Goal: Check status: Check status

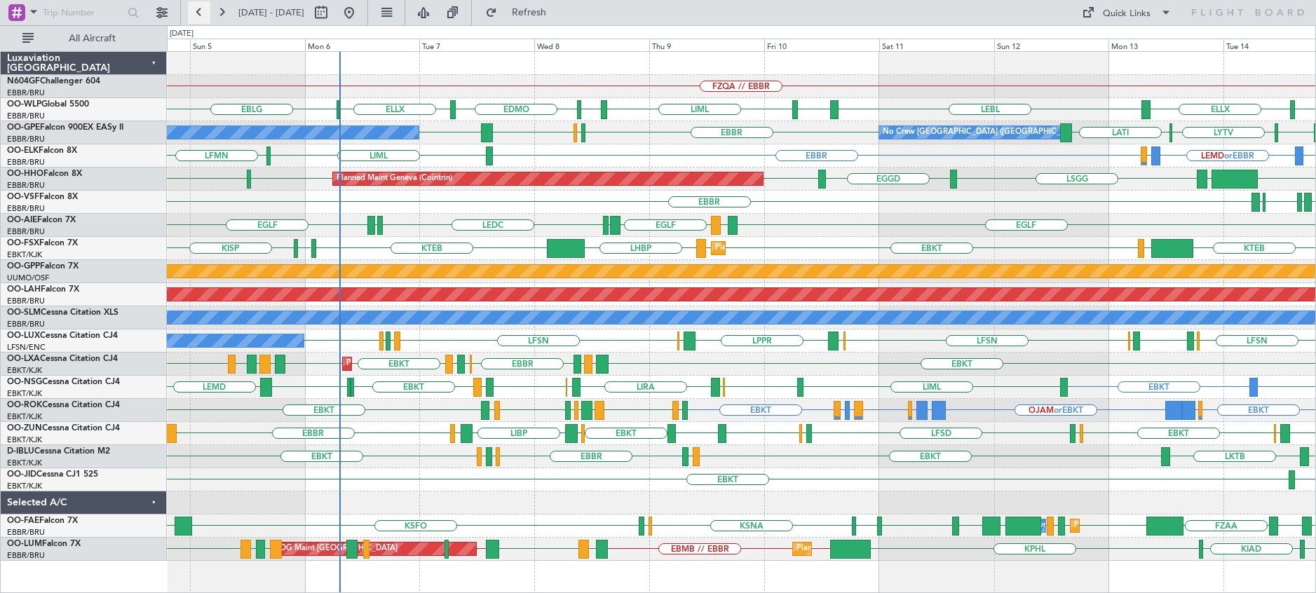
click at [198, 10] on button at bounding box center [199, 12] width 22 height 22
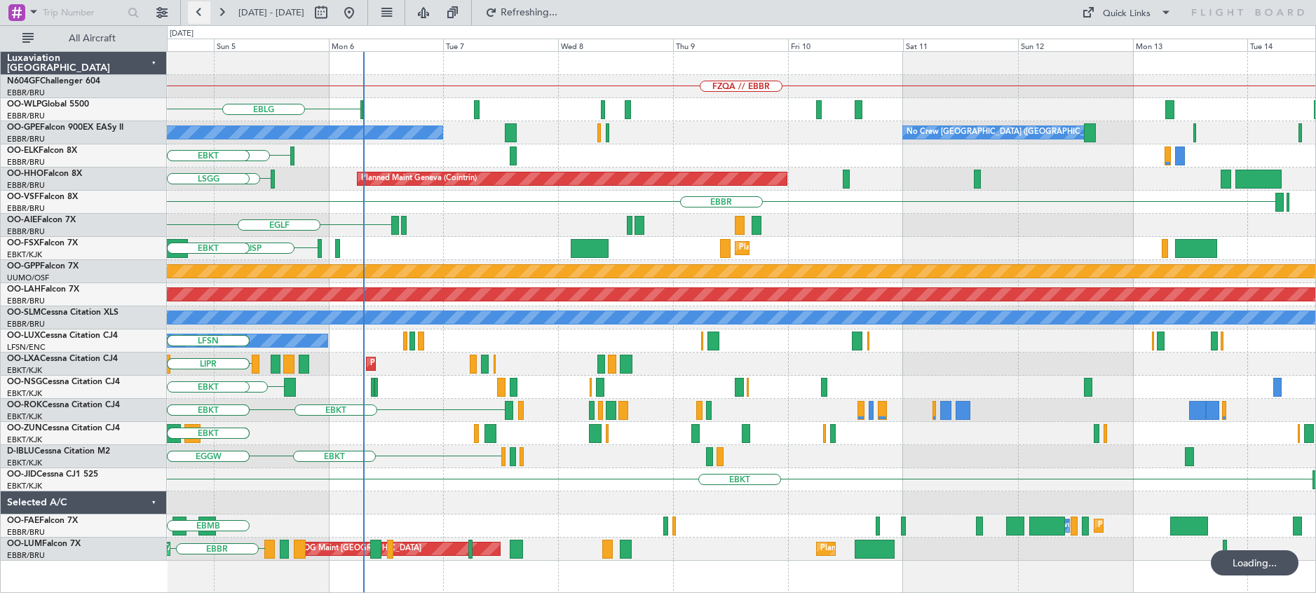
click at [198, 10] on button at bounding box center [199, 12] width 22 height 22
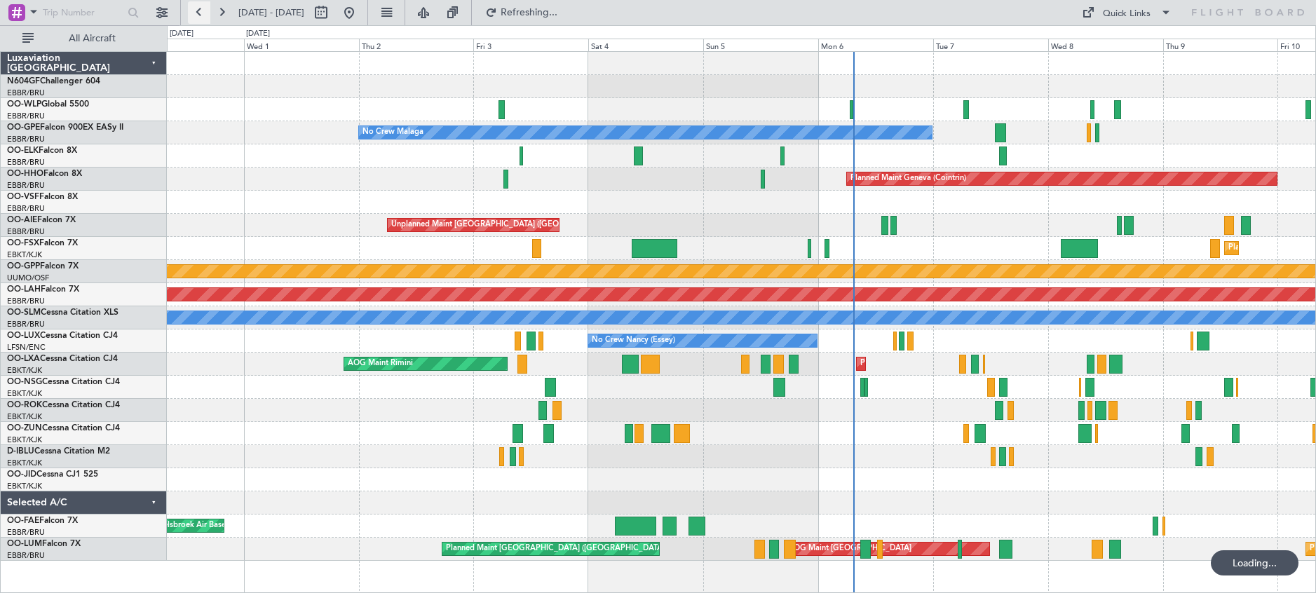
click at [198, 10] on button at bounding box center [199, 12] width 22 height 22
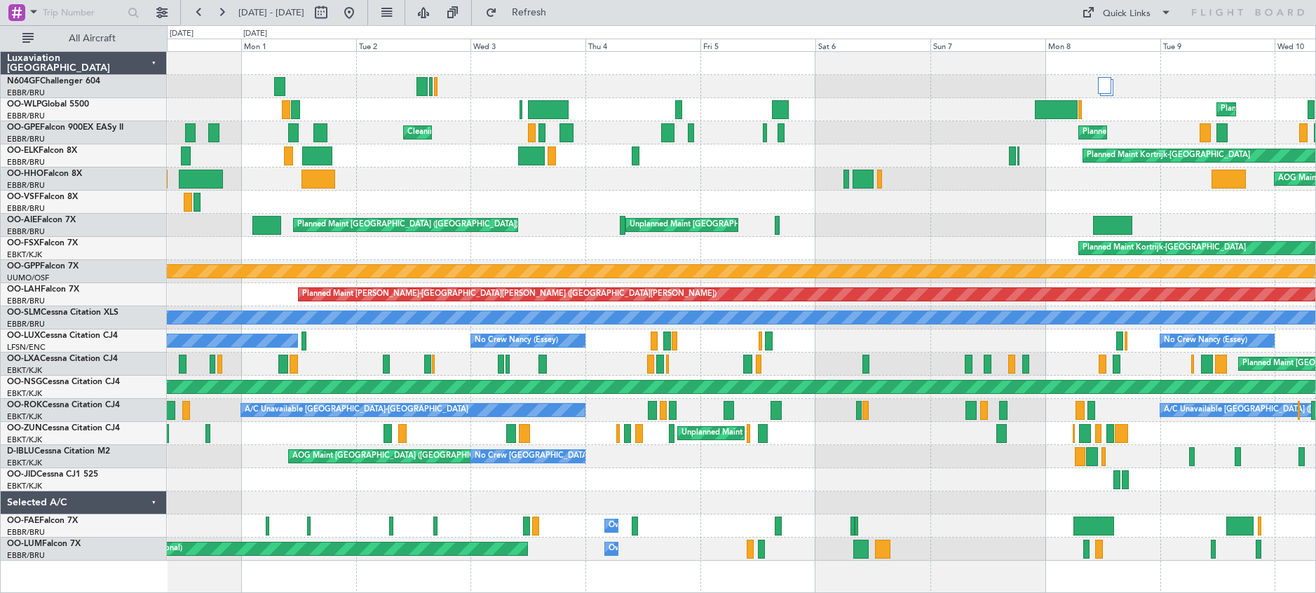
click at [597, 119] on div "Planned Maint Liege Planned Maint Berlin (Brandenburg) Cleaning Brussels (Bruss…" at bounding box center [741, 306] width 1149 height 509
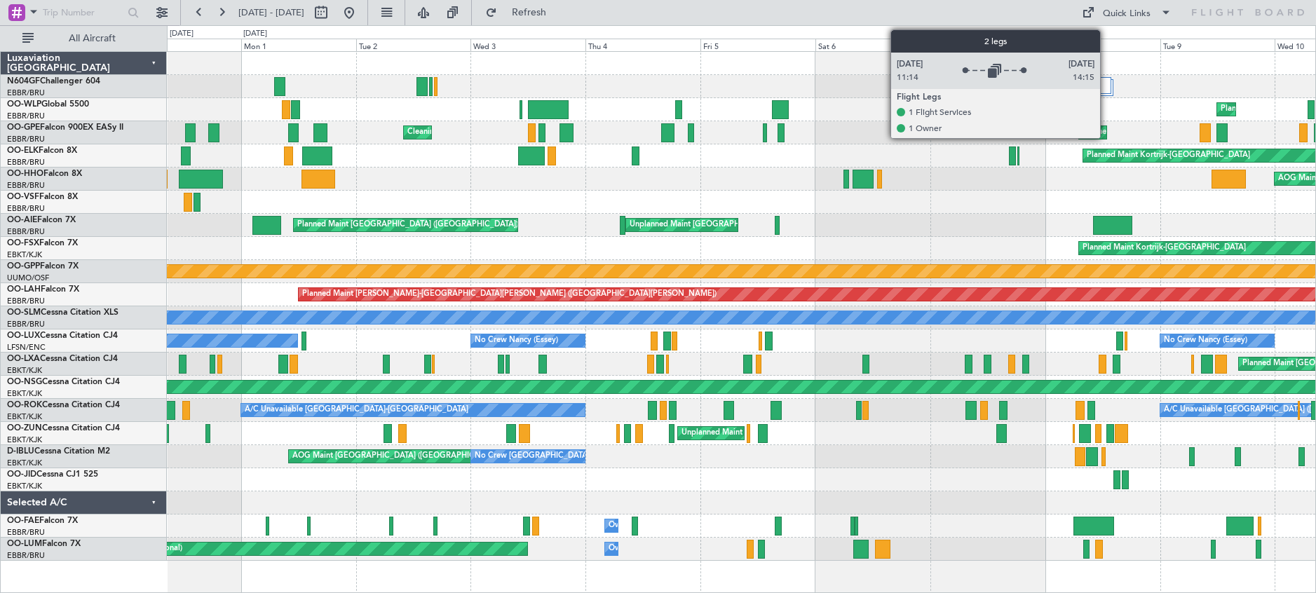
click at [1107, 89] on div at bounding box center [1104, 85] width 13 height 17
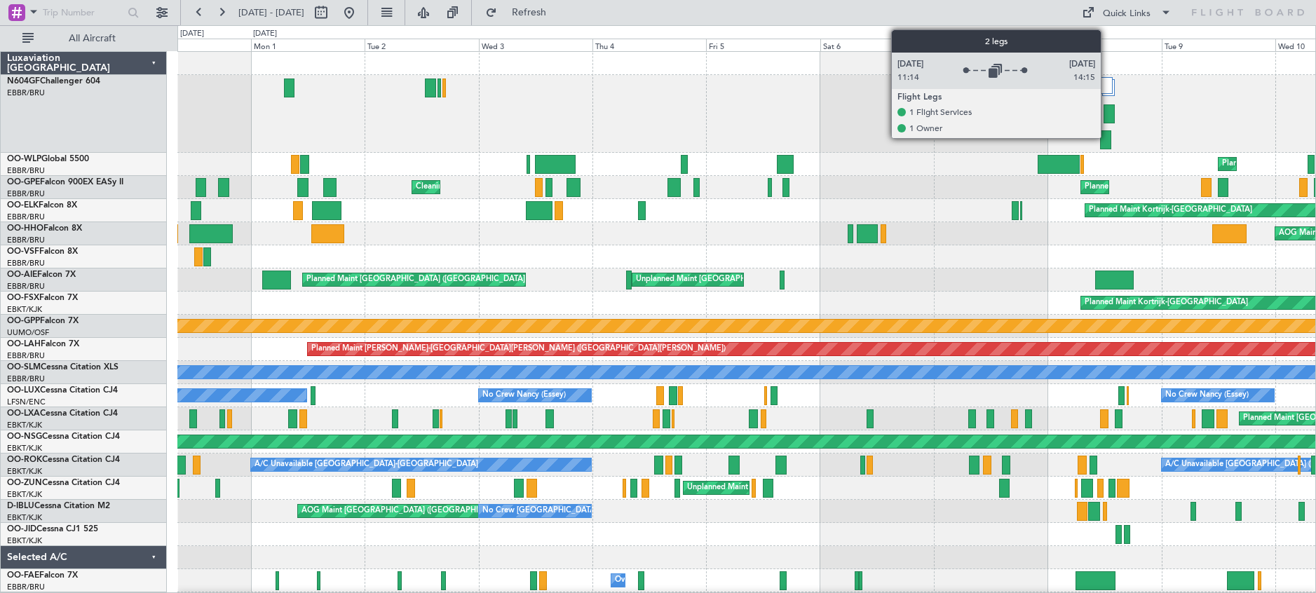
click at [1108, 87] on div at bounding box center [1106, 85] width 13 height 17
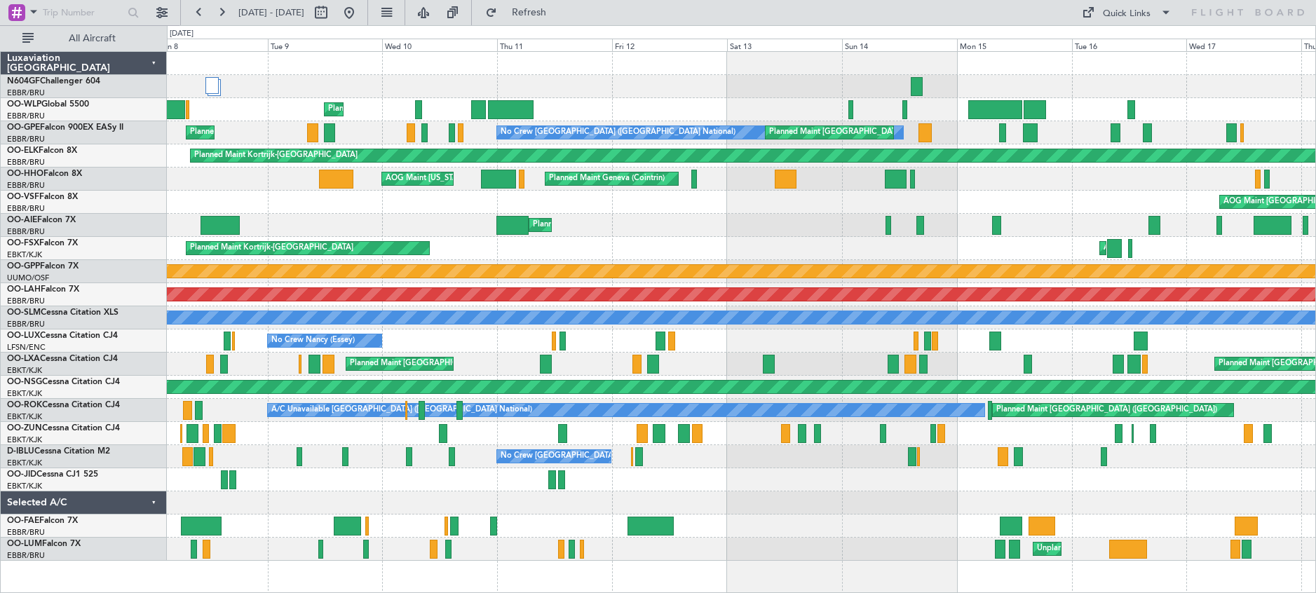
click at [297, 52] on div "Planned Maint Liege Planned Maint Liege Planned Maint Brussels (Brussels Nation…" at bounding box center [741, 306] width 1149 height 509
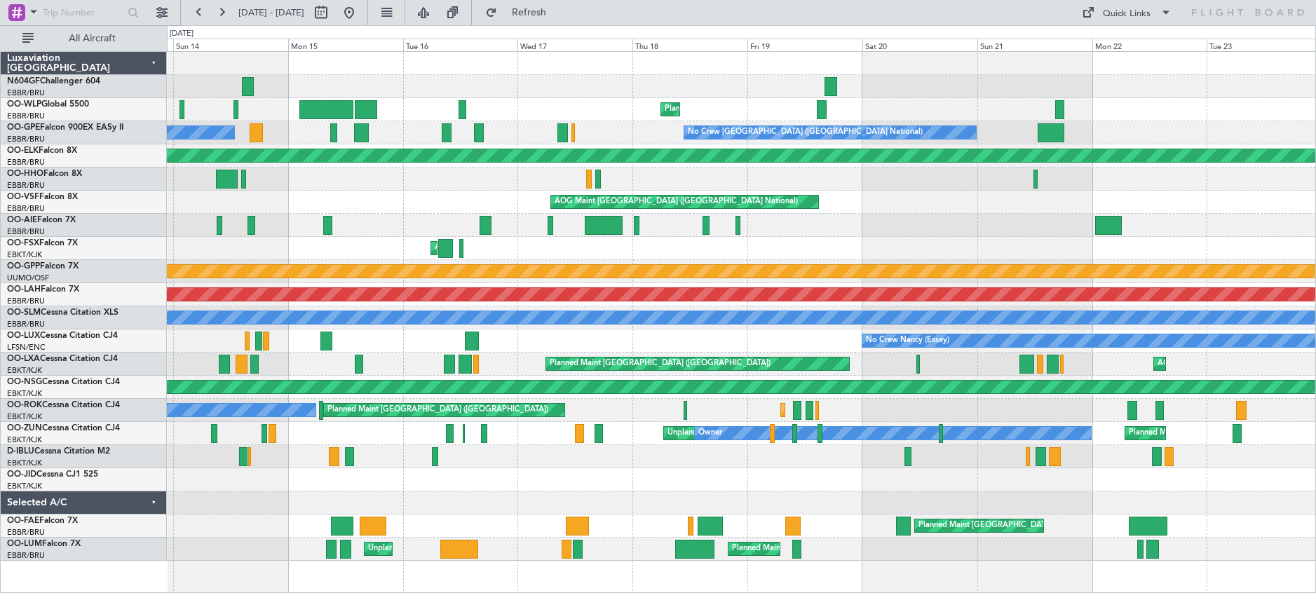
click at [504, 90] on div at bounding box center [741, 86] width 1149 height 23
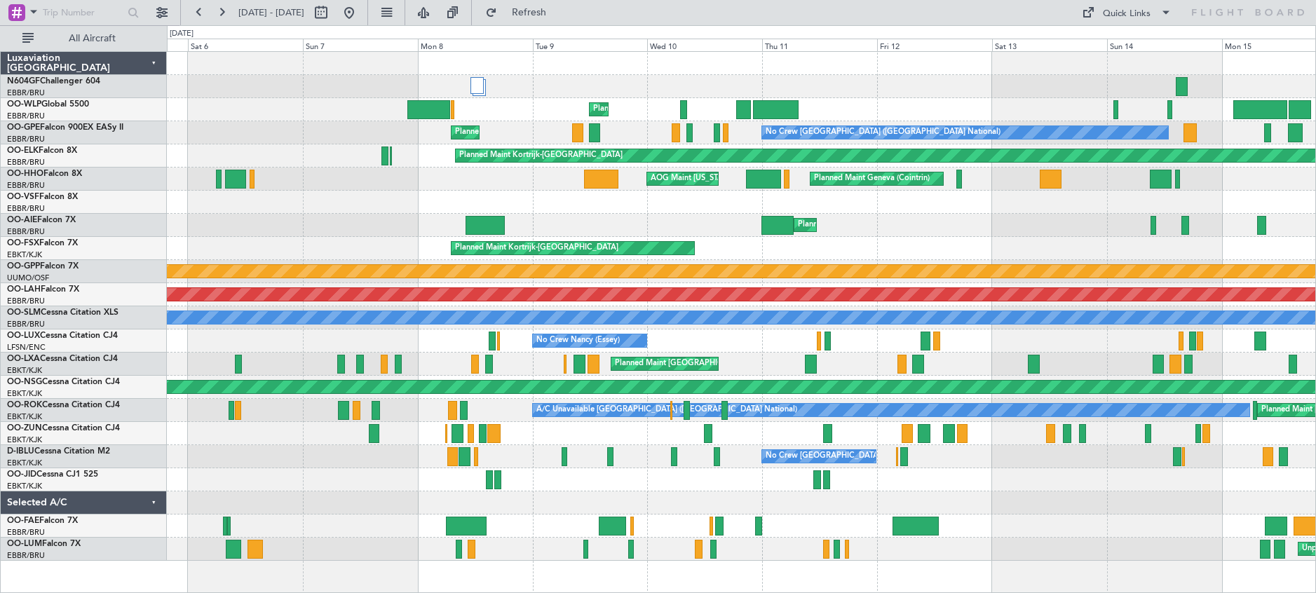
click at [1238, 65] on div at bounding box center [741, 63] width 1149 height 23
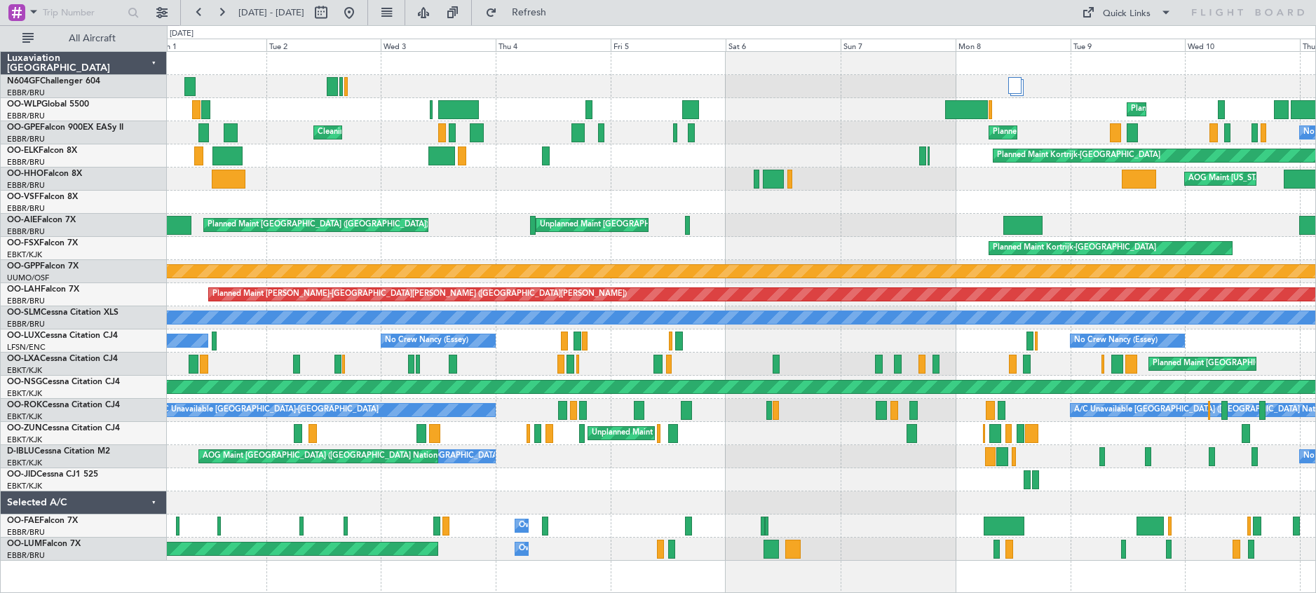
click at [898, 89] on div at bounding box center [741, 86] width 1149 height 23
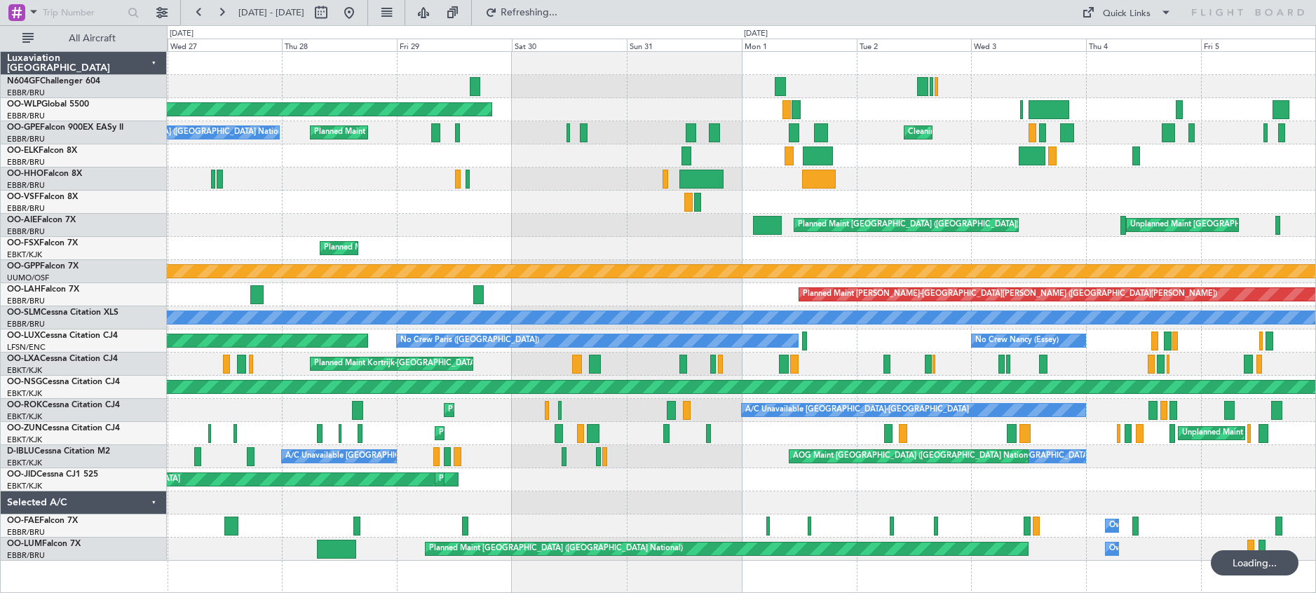
click at [854, 95] on div at bounding box center [741, 86] width 1149 height 23
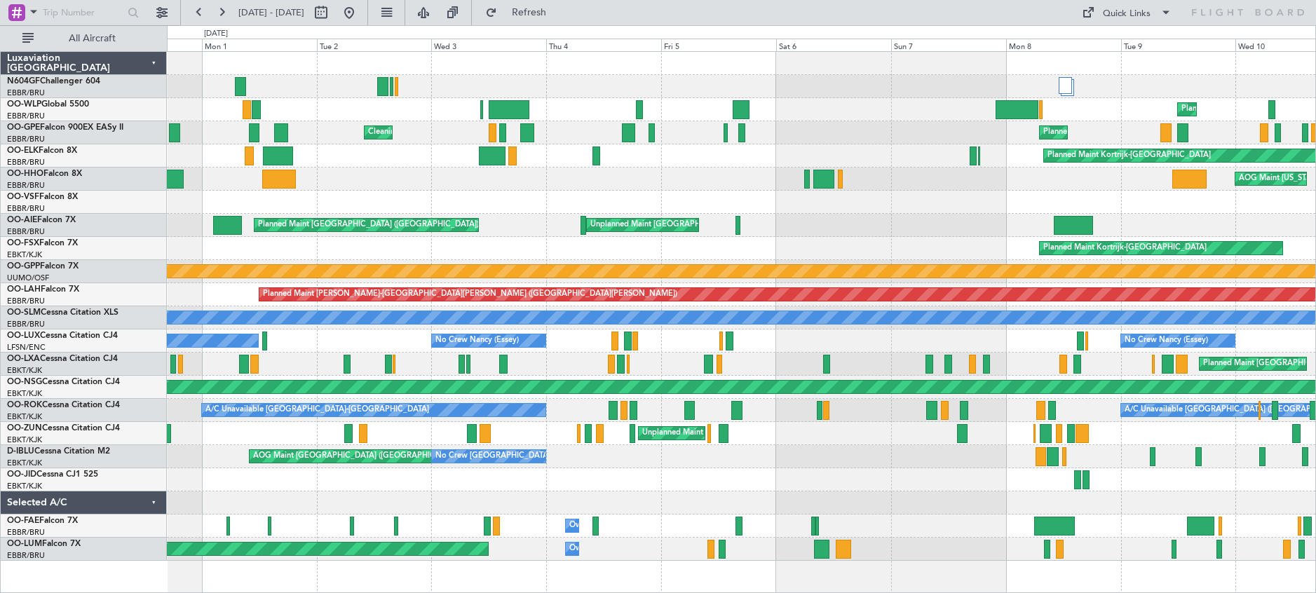
click at [332, 132] on div "Planned Maint Liege Planned Maint Berlin (Brandenburg) Cleaning Brussels (Bruss…" at bounding box center [741, 306] width 1149 height 509
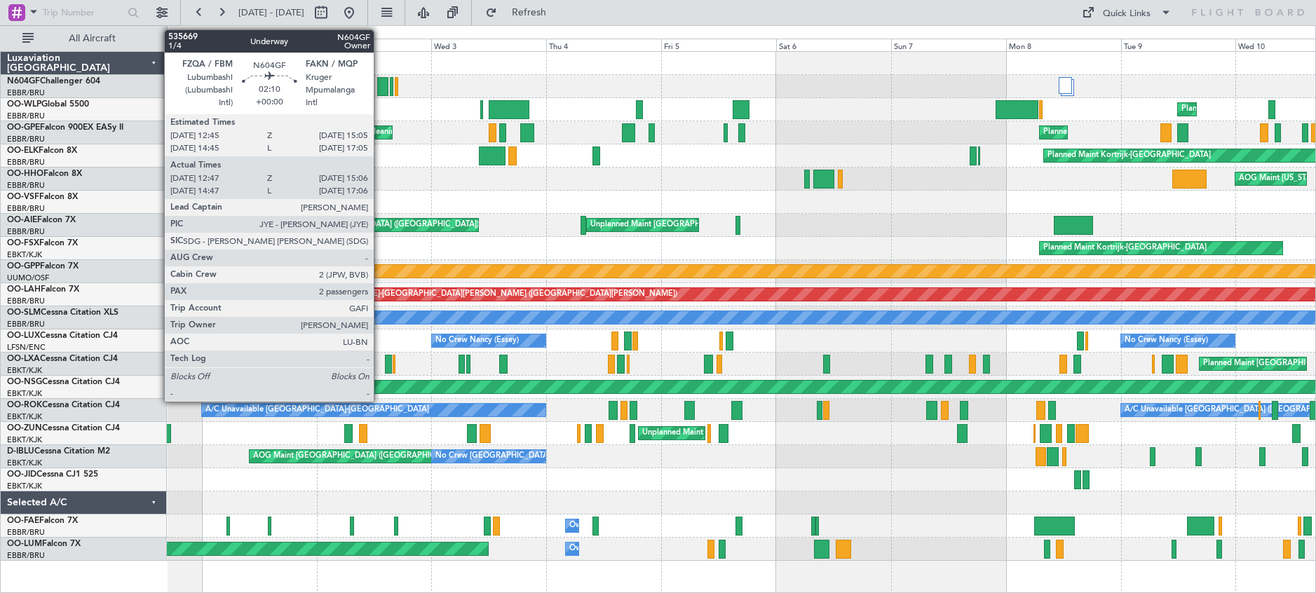
click at [380, 88] on div at bounding box center [382, 86] width 11 height 19
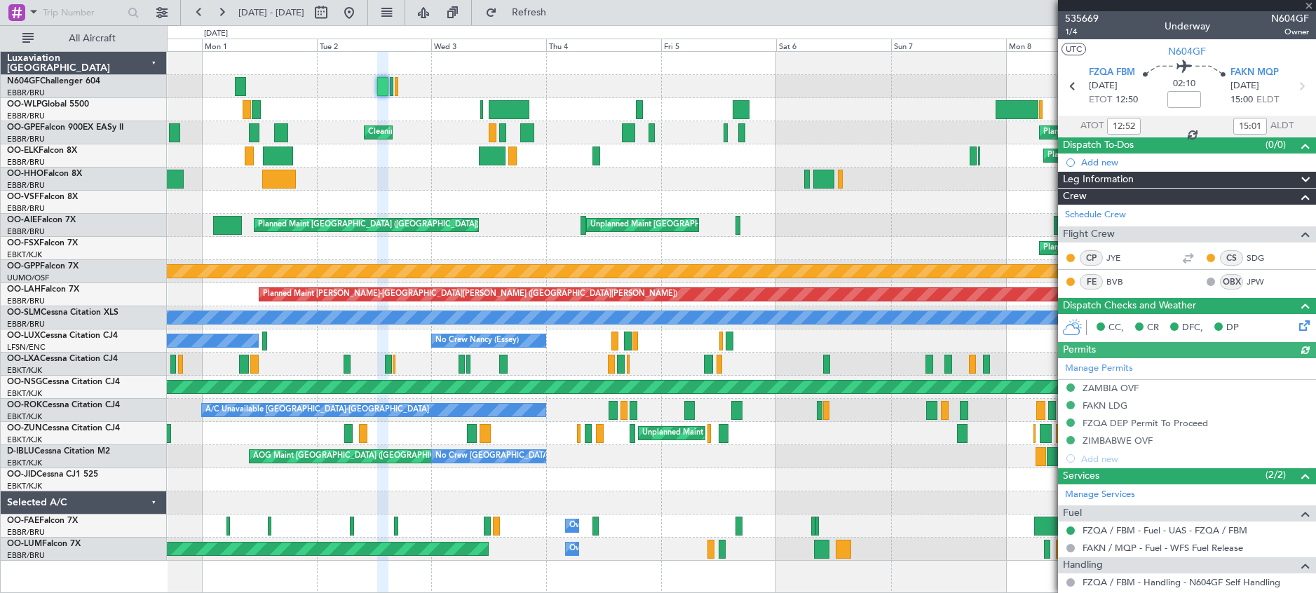
click at [1309, 7] on div at bounding box center [1187, 5] width 258 height 11
click at [1309, 5] on div at bounding box center [1187, 5] width 258 height 11
click at [1307, 5] on span at bounding box center [1309, 6] width 14 height 13
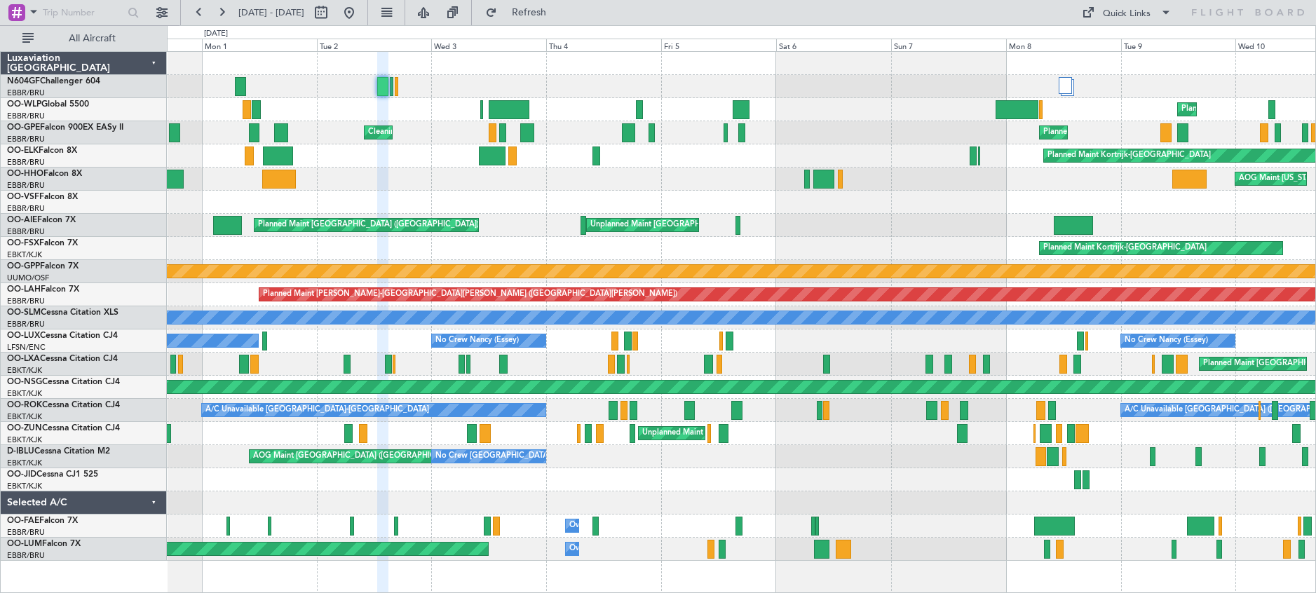
type input "0"
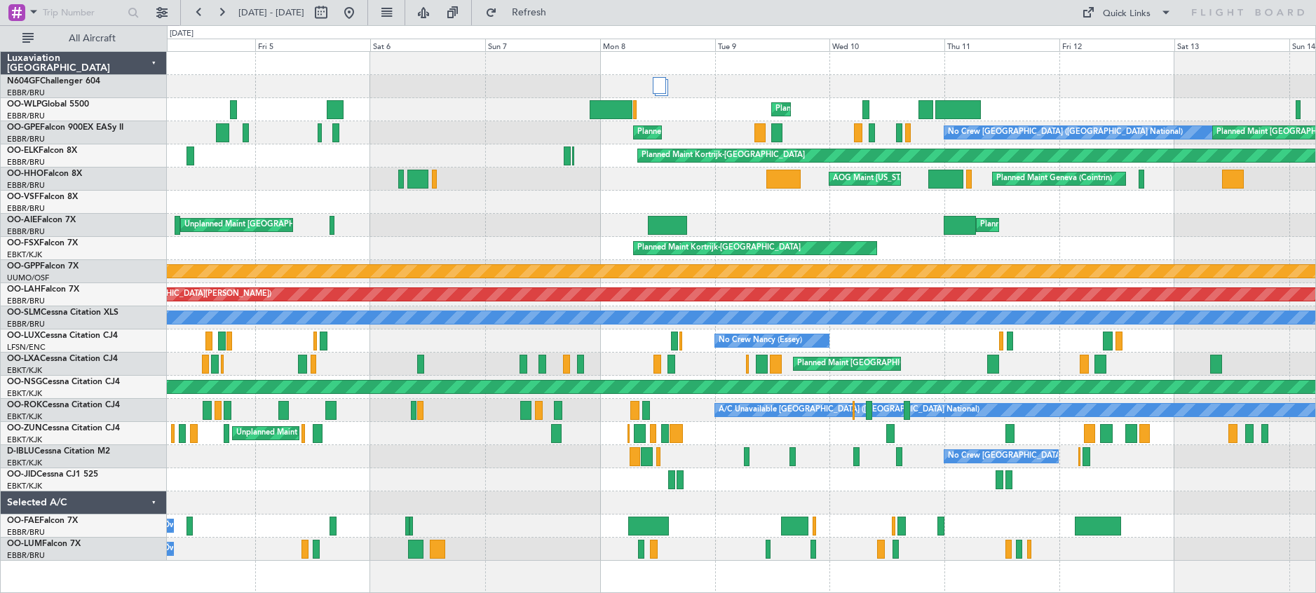
click at [587, 91] on div at bounding box center [741, 86] width 1149 height 23
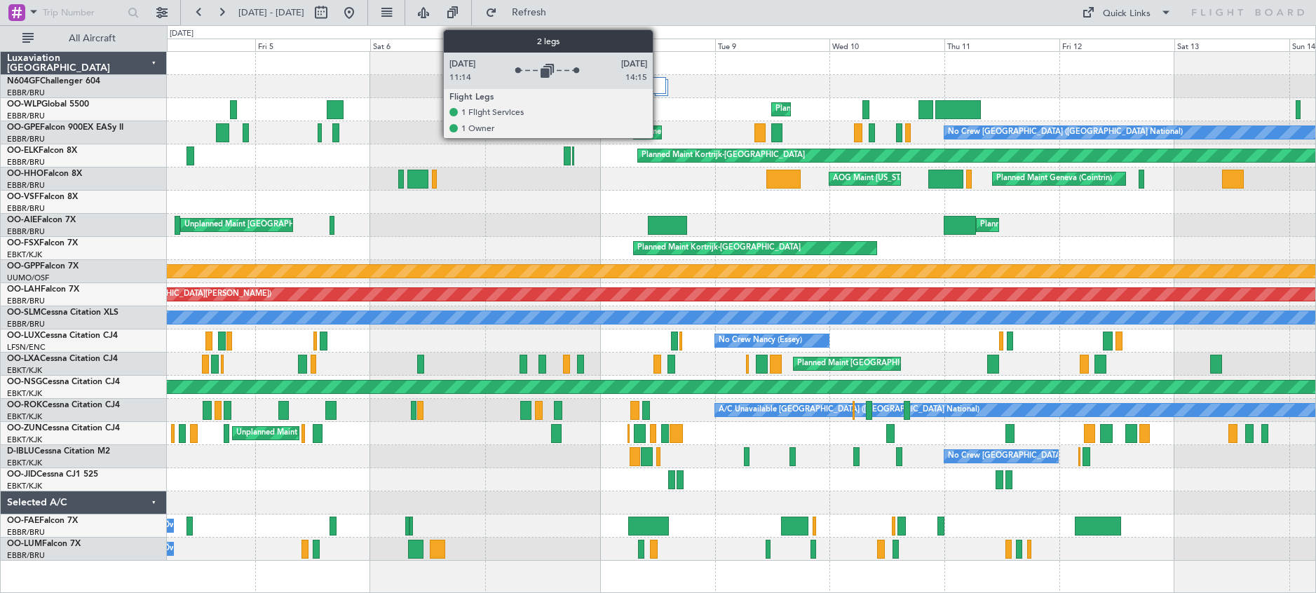
click at [659, 84] on div at bounding box center [659, 85] width 13 height 17
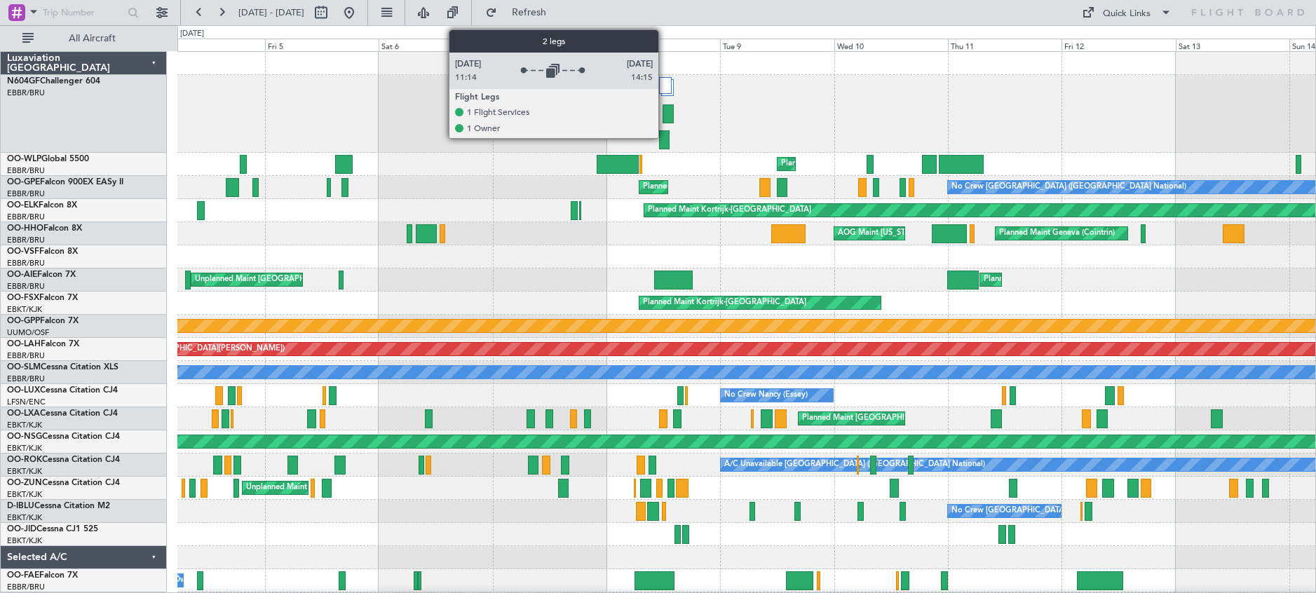
click at [665, 86] on div at bounding box center [665, 85] width 13 height 17
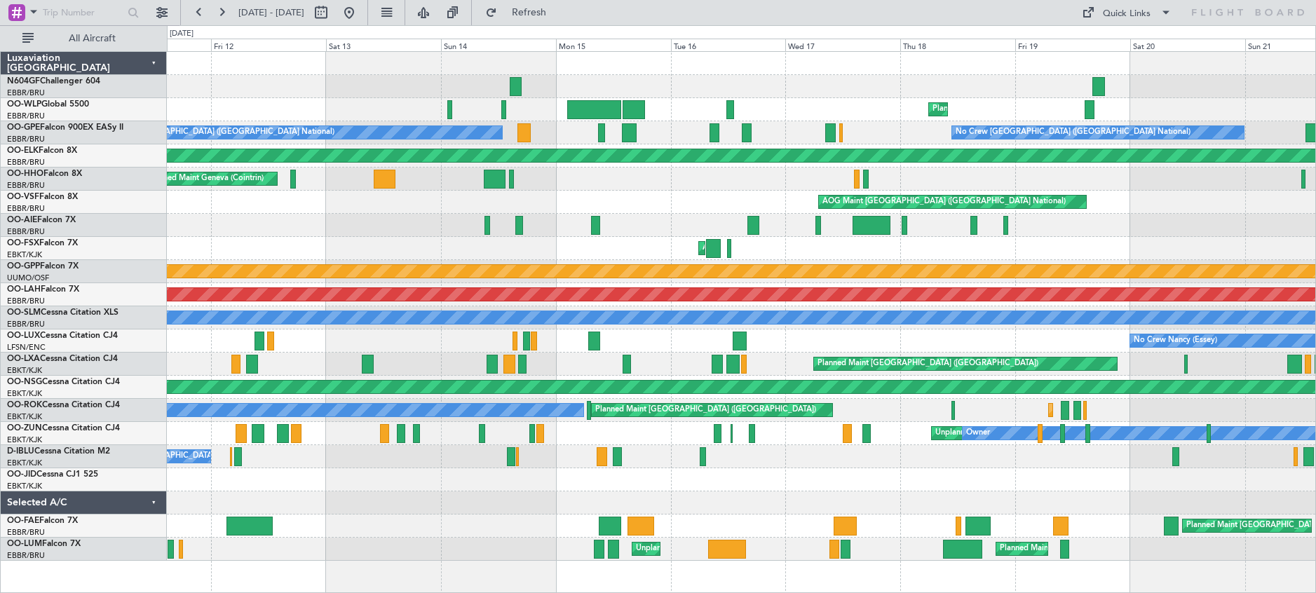
click at [199, 75] on div at bounding box center [741, 86] width 1149 height 23
click at [360, 10] on button at bounding box center [349, 12] width 22 height 22
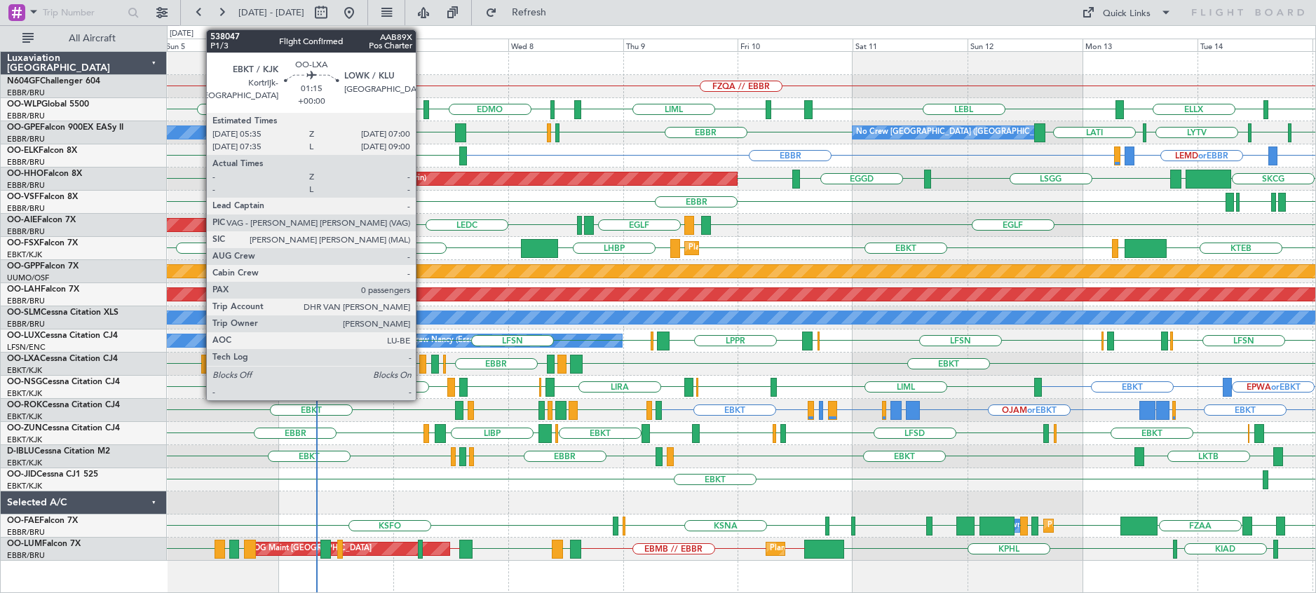
click at [422, 370] on div at bounding box center [422, 364] width 7 height 19
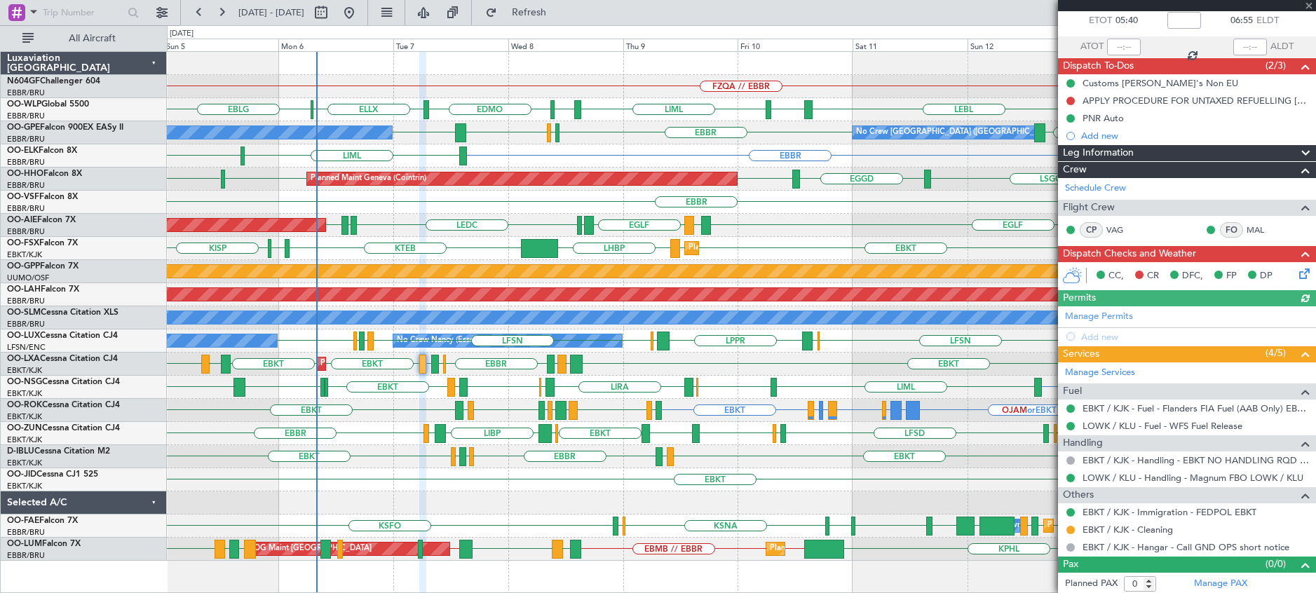
scroll to position [81, 0]
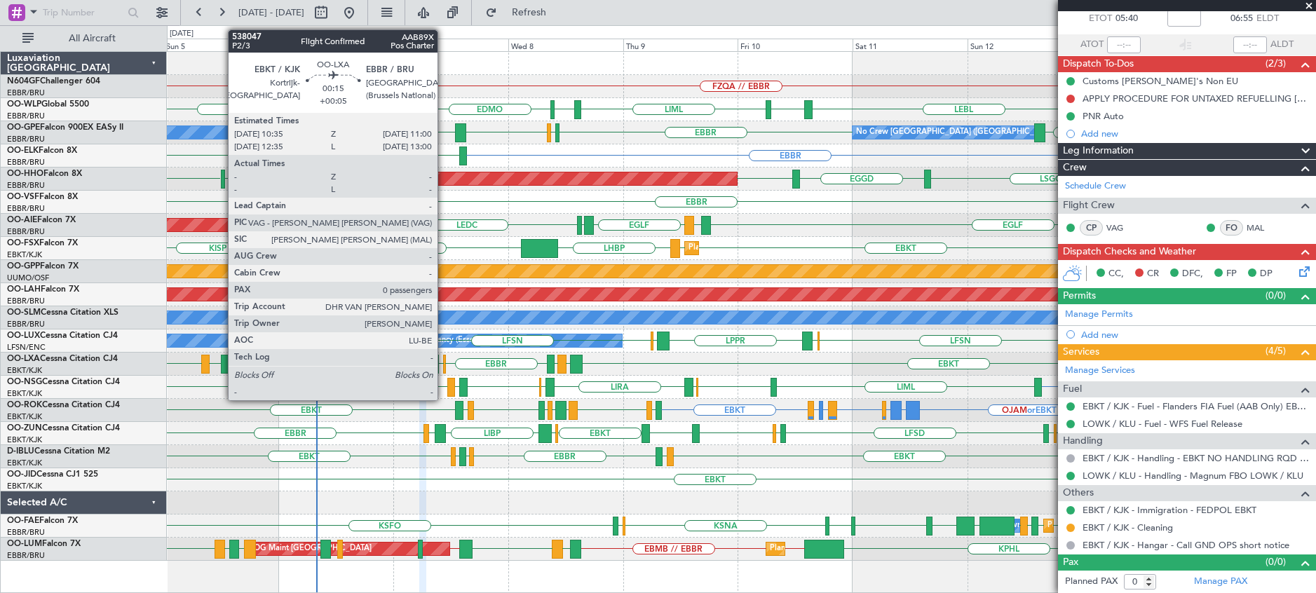
click at [444, 371] on div at bounding box center [444, 364] width 2 height 19
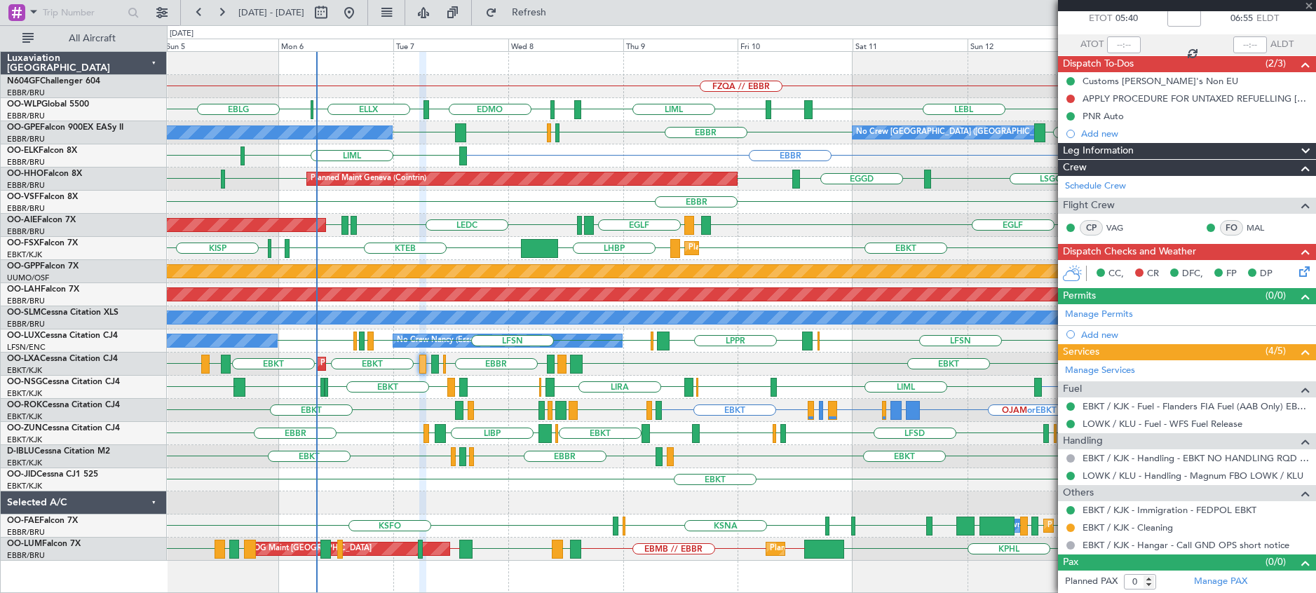
type input "+00:05"
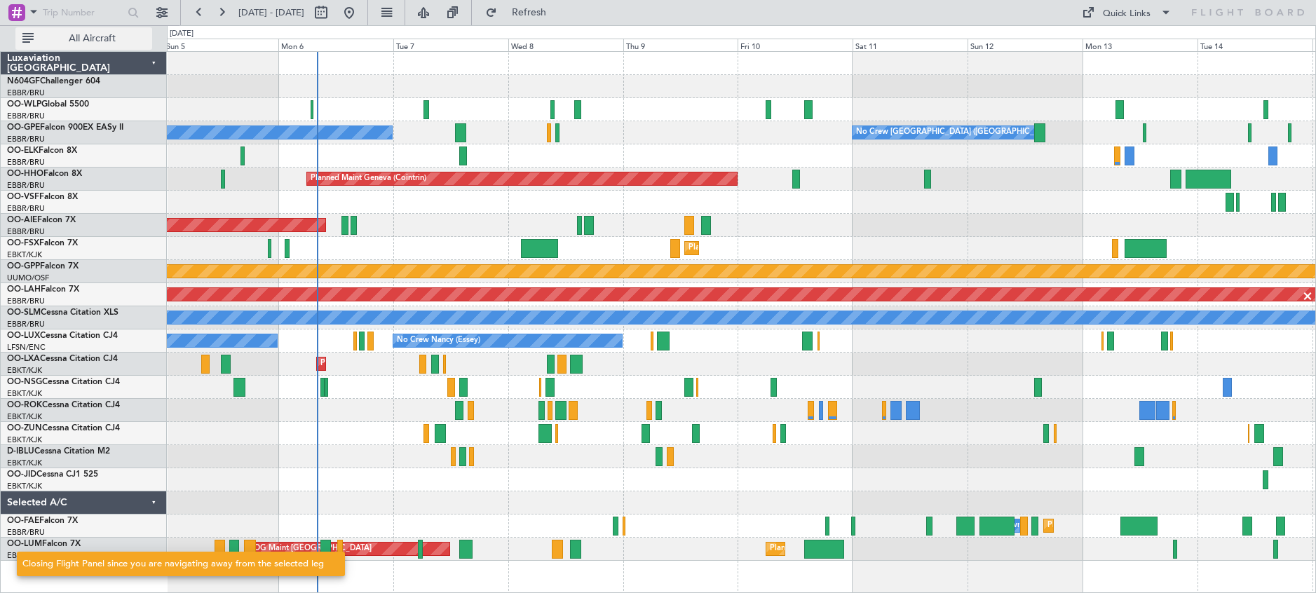
scroll to position [0, 0]
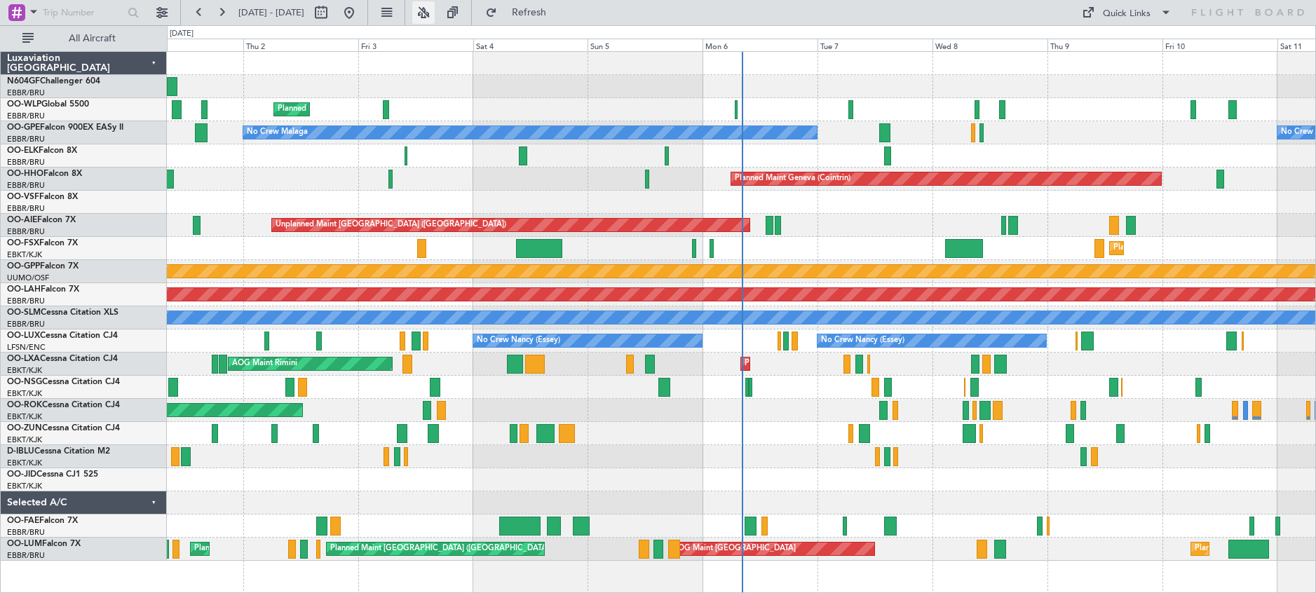
click at [435, 6] on button at bounding box center [423, 12] width 22 height 22
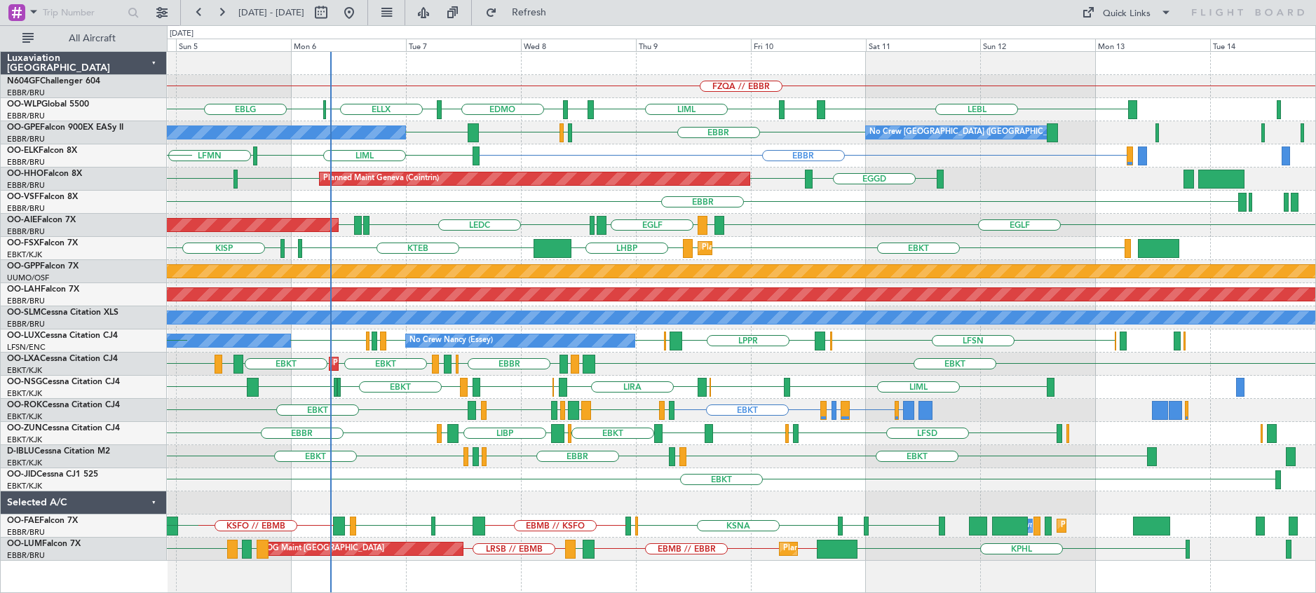
click at [862, 212] on div "EBBR" at bounding box center [741, 202] width 1149 height 23
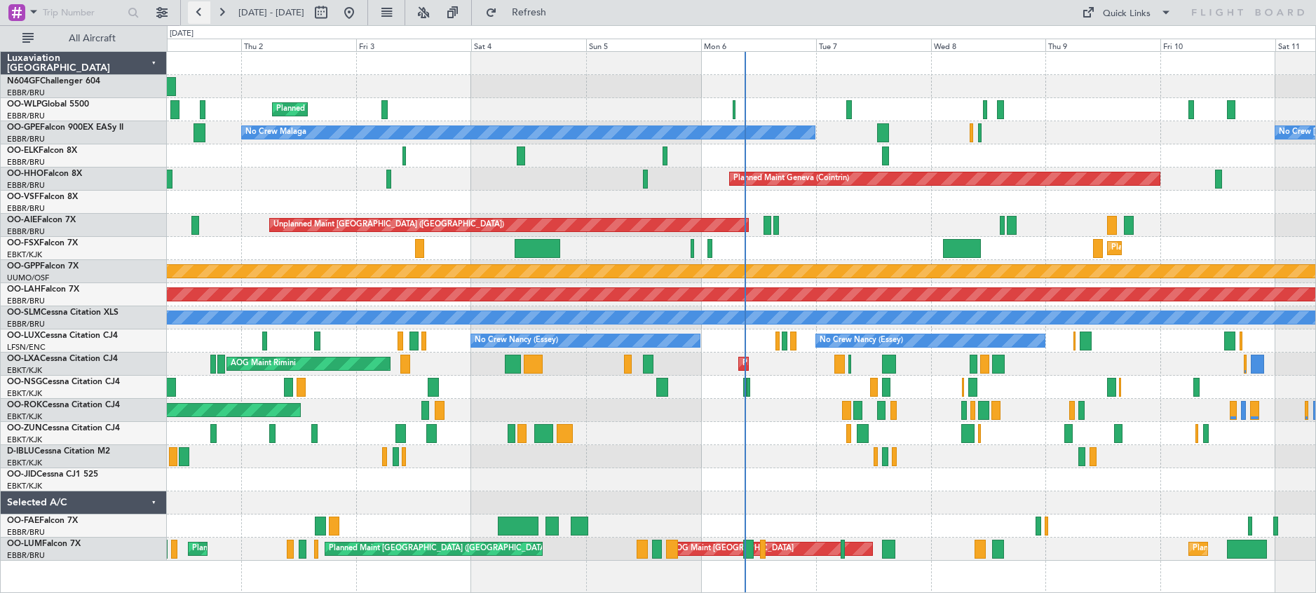
click at [203, 13] on button at bounding box center [199, 12] width 22 height 22
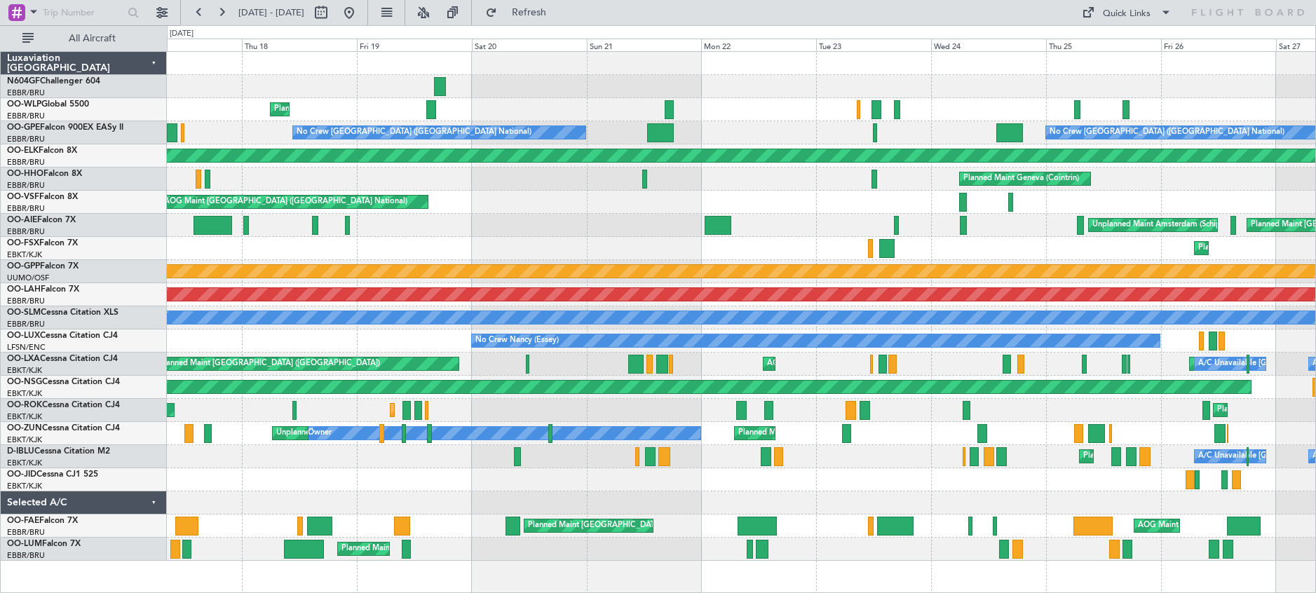
click at [673, 87] on div at bounding box center [741, 86] width 1149 height 23
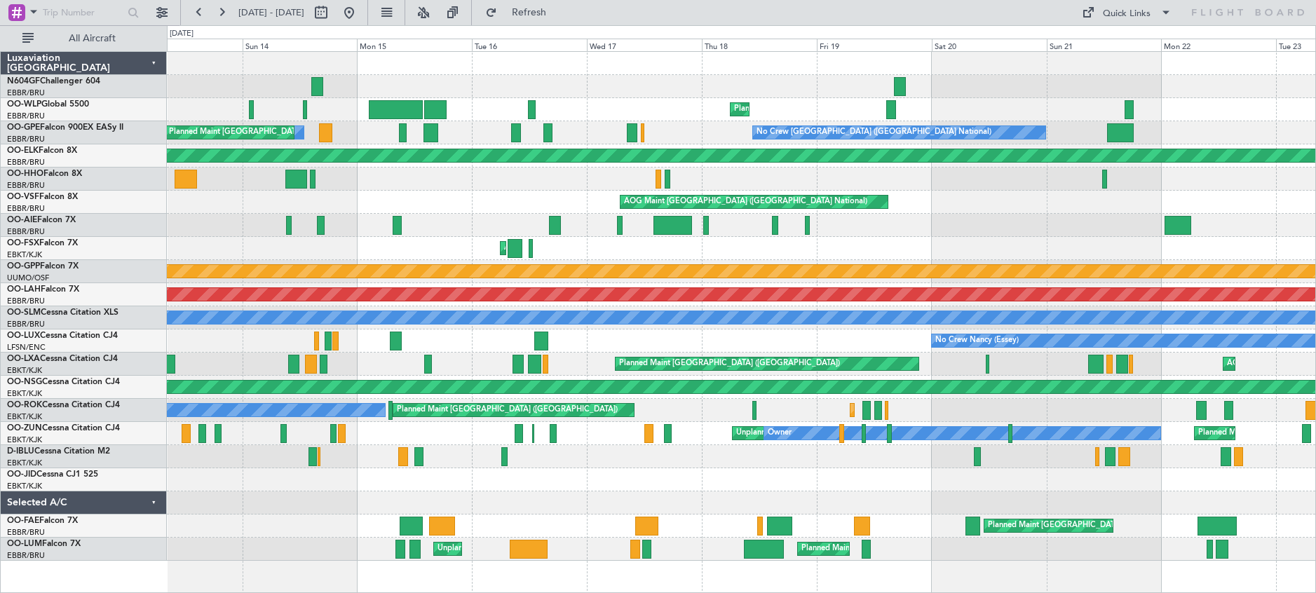
click at [967, 85] on div at bounding box center [741, 86] width 1149 height 23
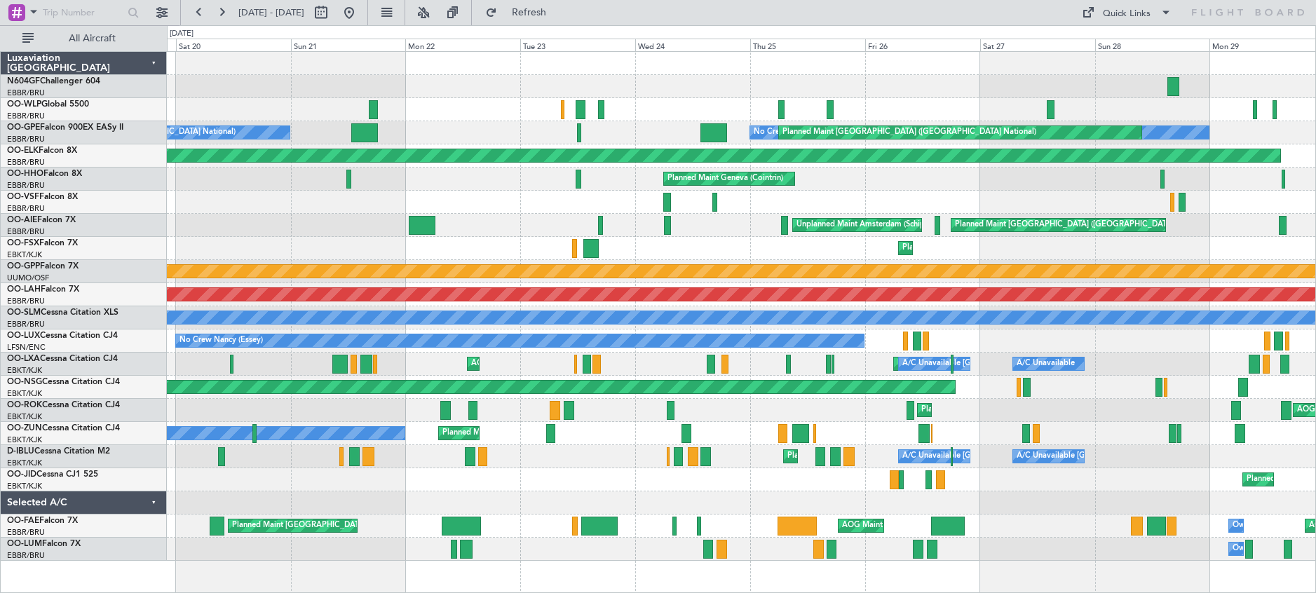
click at [202, 97] on div at bounding box center [741, 86] width 1149 height 23
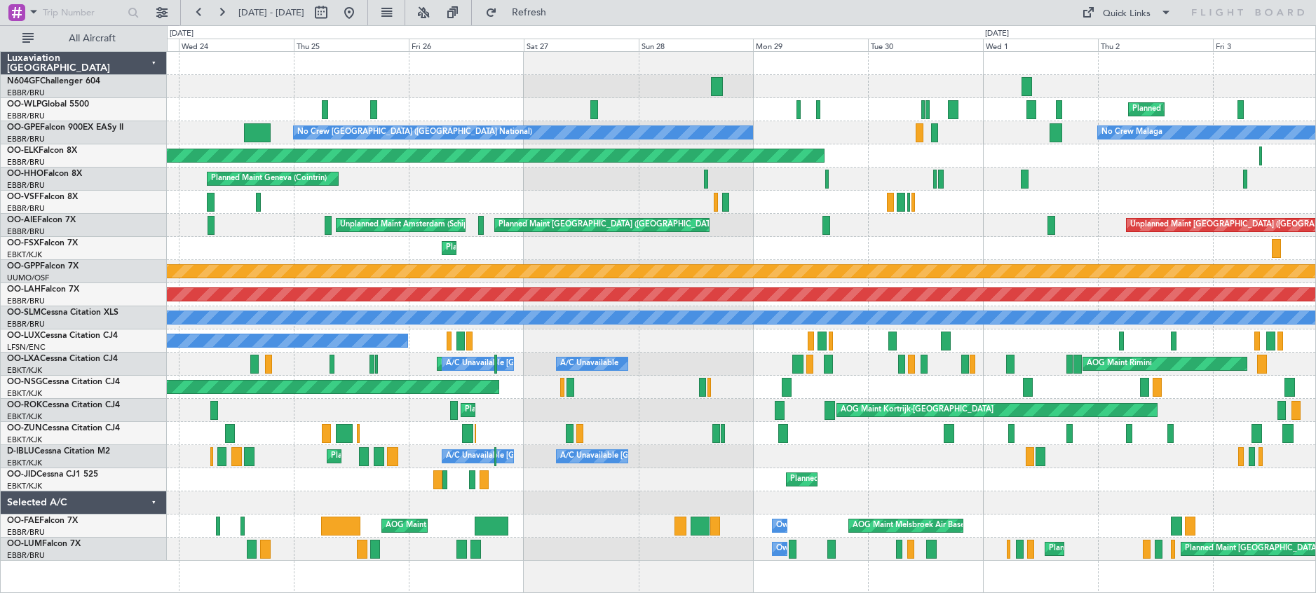
click at [472, 101] on div "Planned Maint Milan (Linate) Planned Maint [GEOGRAPHIC_DATA] ([GEOGRAPHIC_DATA]…" at bounding box center [741, 306] width 1149 height 509
click at [201, 10] on button at bounding box center [199, 12] width 22 height 22
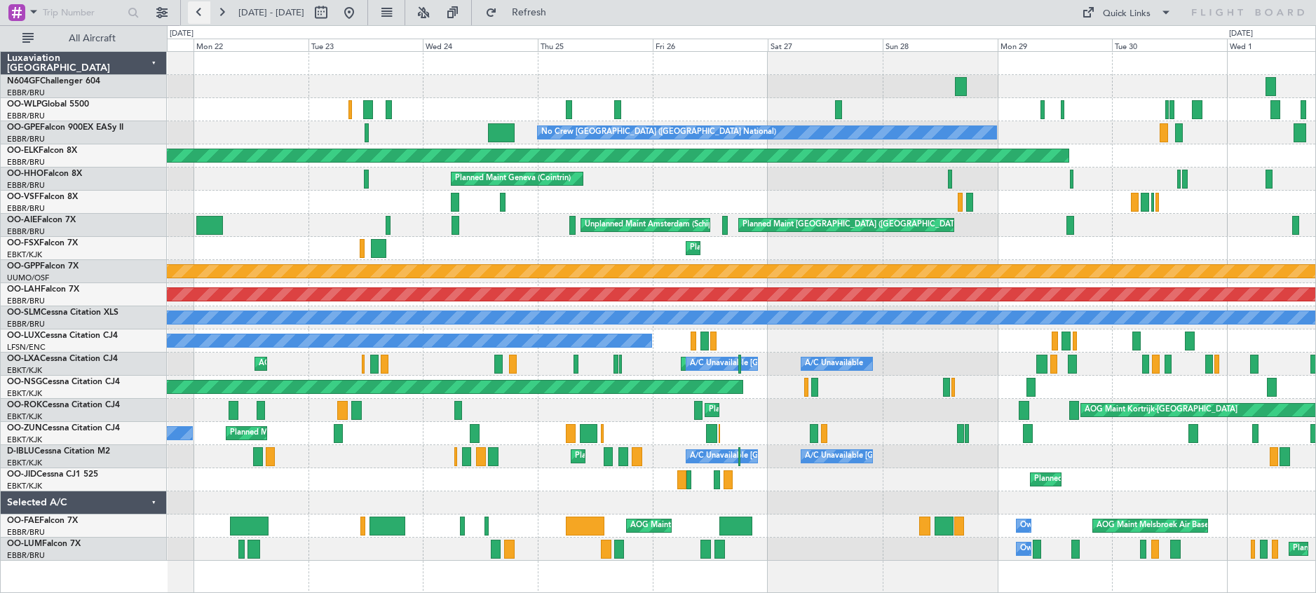
click at [201, 10] on button at bounding box center [199, 12] width 22 height 22
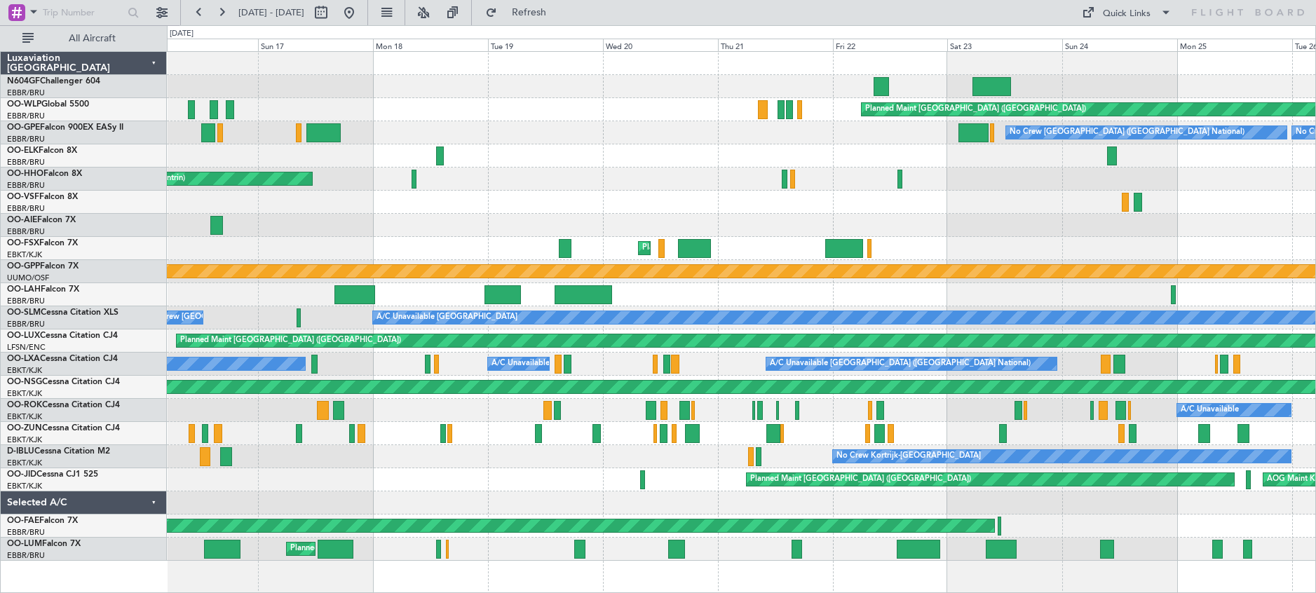
click at [804, 114] on div "Planned Maint [GEOGRAPHIC_DATA] ([GEOGRAPHIC_DATA])" at bounding box center [741, 109] width 1149 height 23
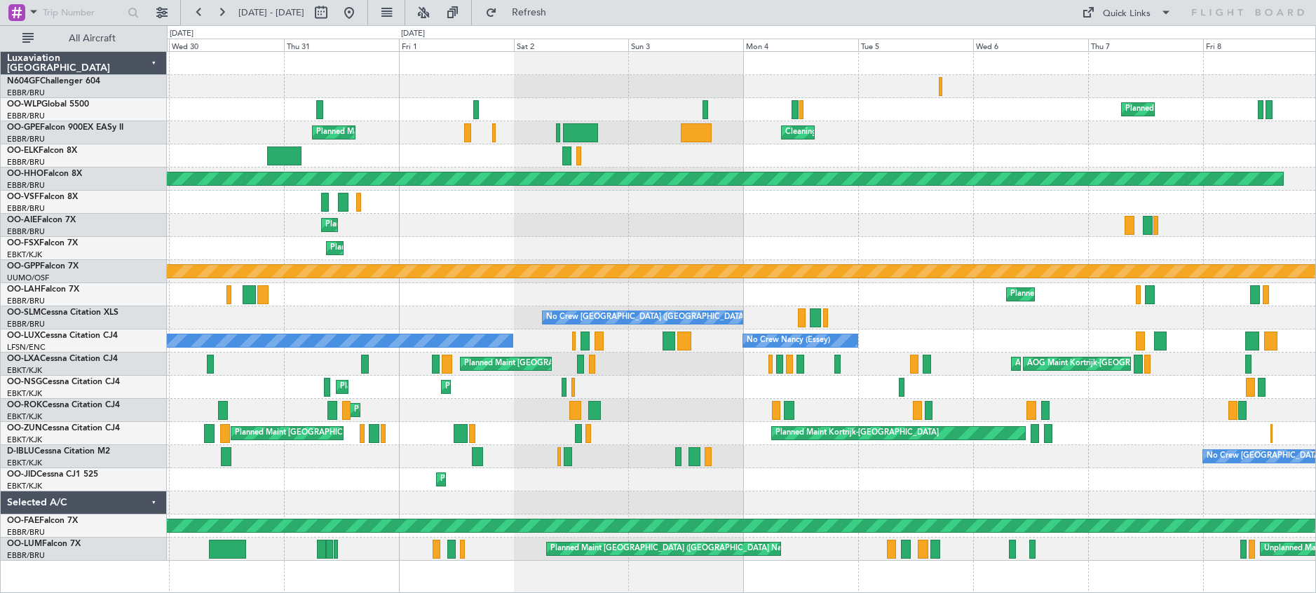
click at [1229, 148] on div "Planned Maint Milan (Linate) Cleaning [GEOGRAPHIC_DATA] ([GEOGRAPHIC_DATA]) Pla…" at bounding box center [741, 306] width 1149 height 509
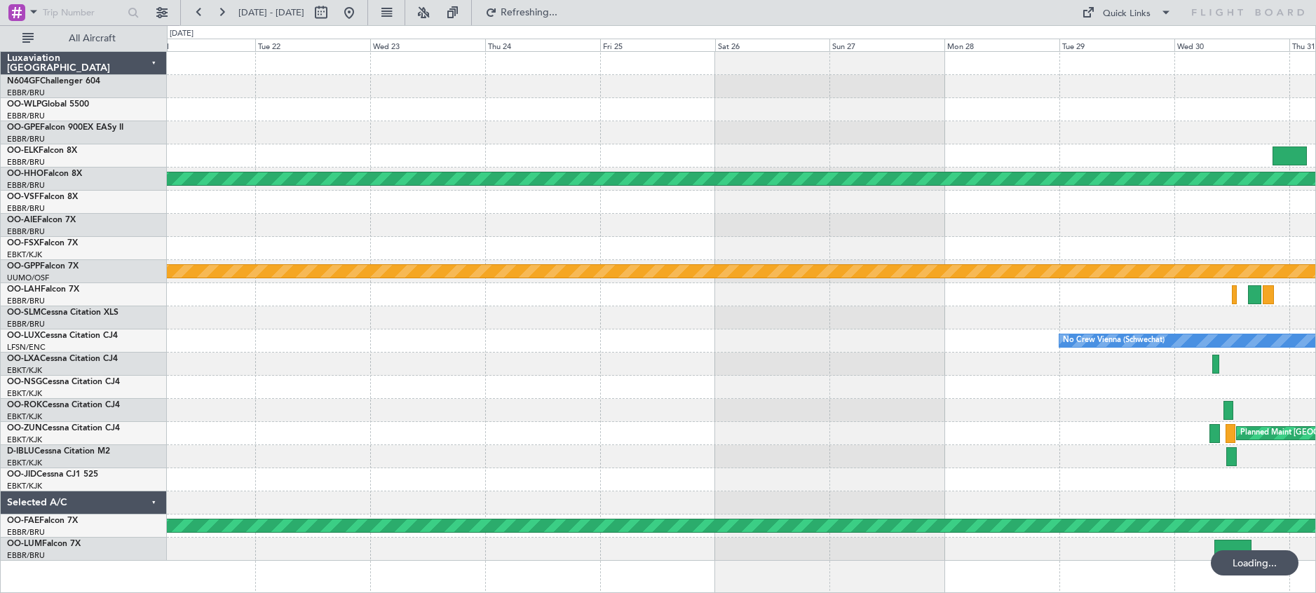
click at [1315, 160] on html "[DATE] - [DATE] Refreshing... Quick Links All Aircraft Planned Maint [GEOGRAPHI…" at bounding box center [658, 296] width 1316 height 593
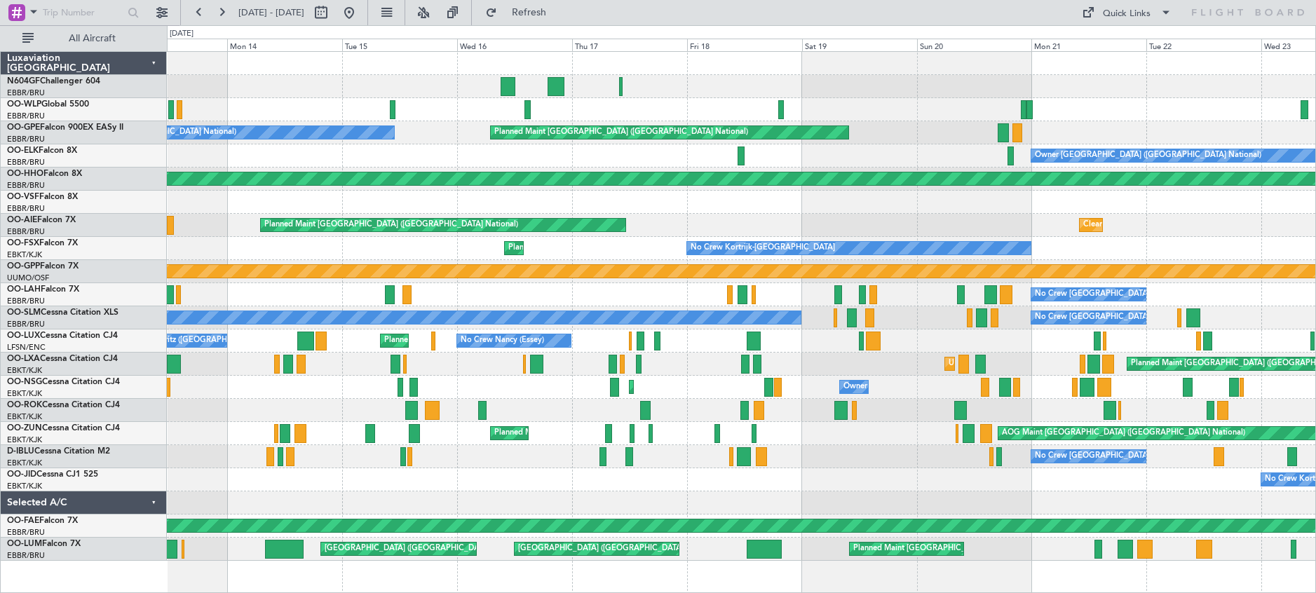
click at [740, 593] on html "[DATE] - [DATE] Refresh Quick Links All Aircraft Planned Maint Milan ([GEOGRAPH…" at bounding box center [658, 296] width 1316 height 593
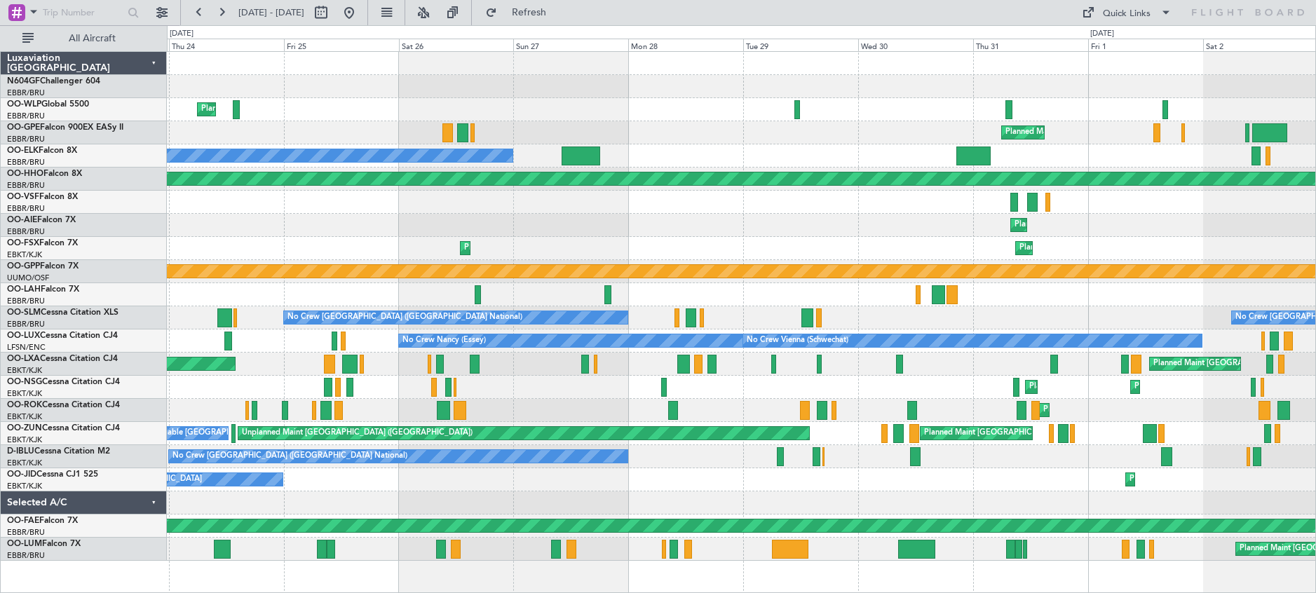
click at [16, 127] on div "Planned Maint Milan (Linate) Planned Maint [GEOGRAPHIC_DATA] ([GEOGRAPHIC_DATA]…" at bounding box center [658, 309] width 1316 height 568
drag, startPoint x: 391, startPoint y: 13, endPoint x: 395, endPoint y: 48, distance: 35.2
click at [360, 13] on button at bounding box center [349, 12] width 22 height 22
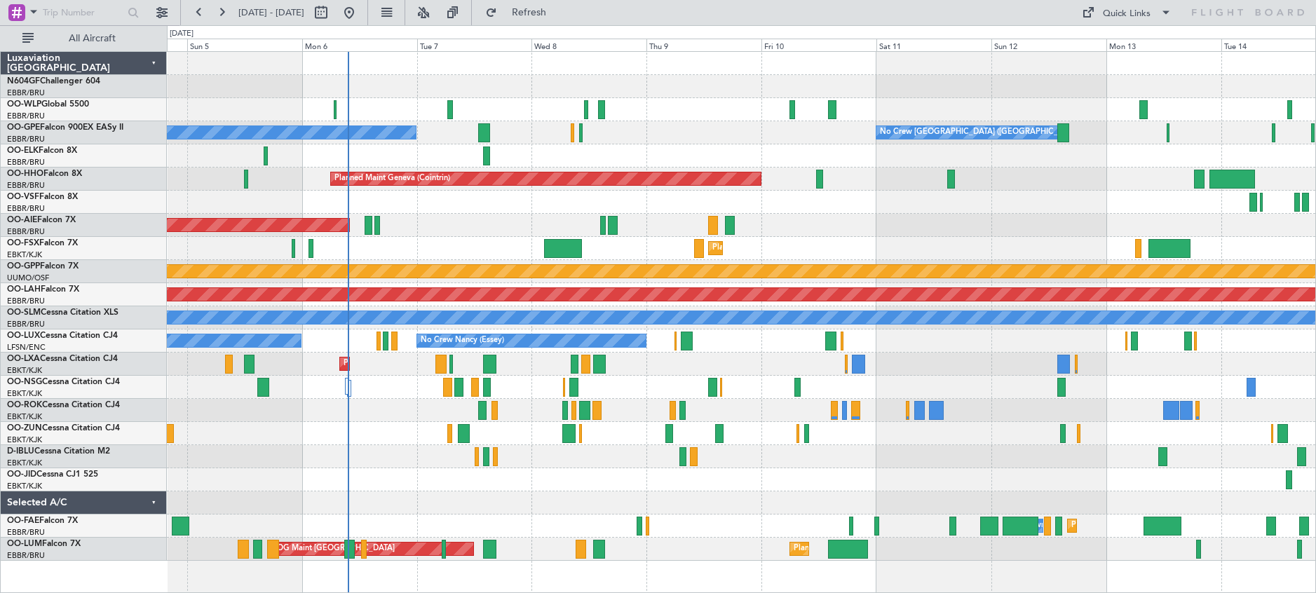
click at [698, 90] on div at bounding box center [741, 86] width 1149 height 23
click at [435, 15] on button at bounding box center [423, 12] width 22 height 22
